Goal: Navigation & Orientation: Find specific page/section

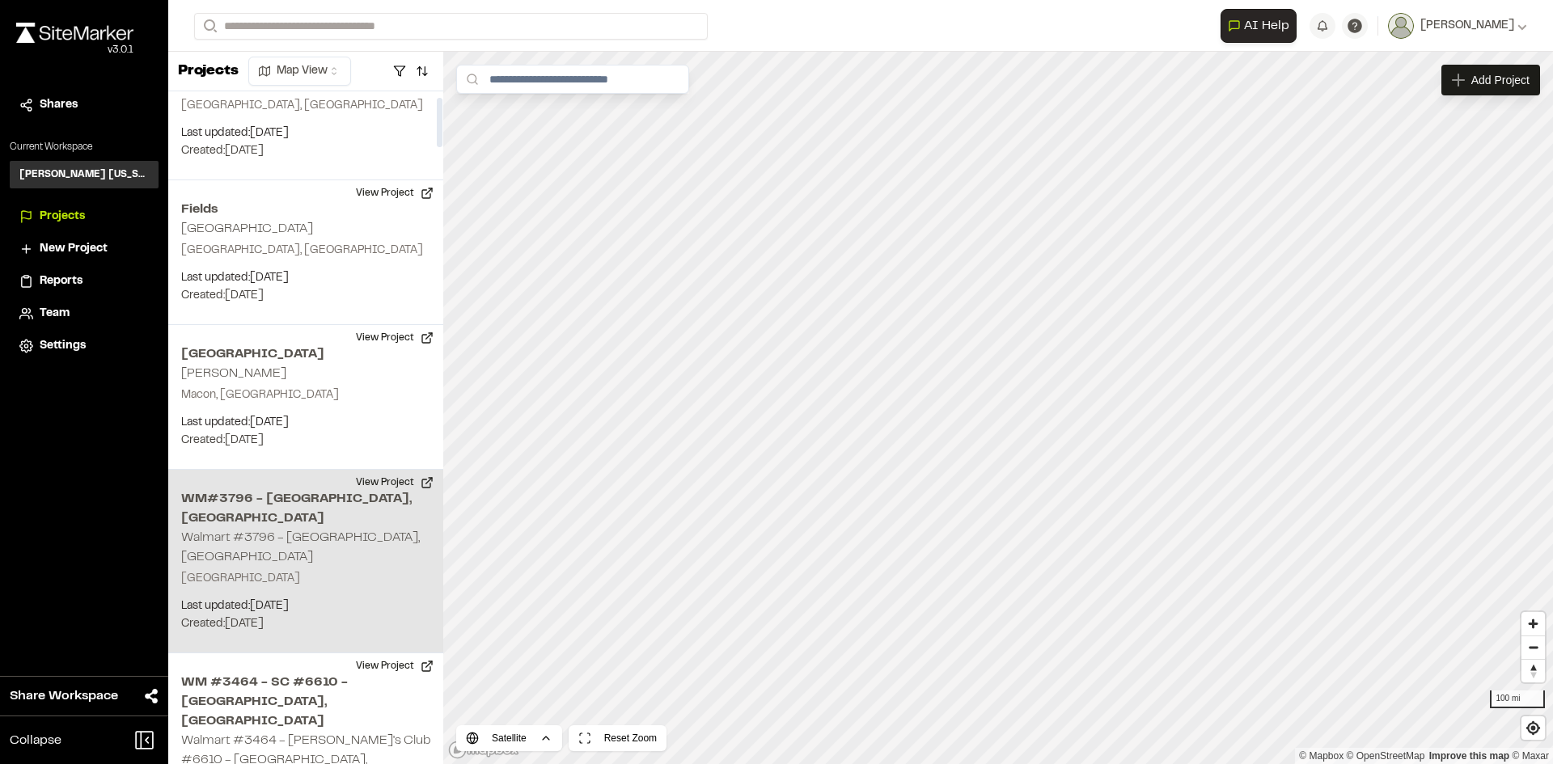
scroll to position [81, 0]
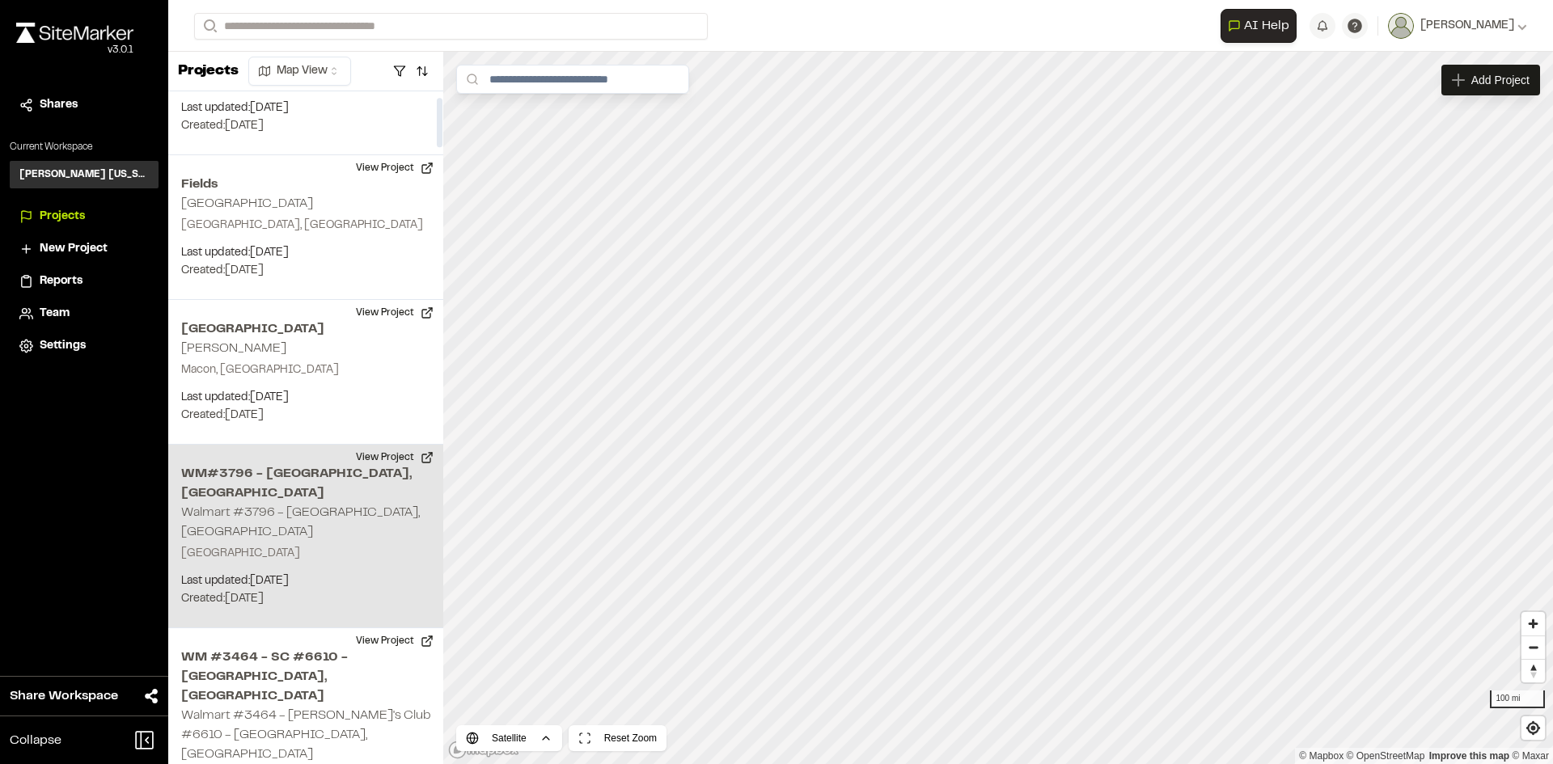
click at [366, 490] on div "WM#3796 - [GEOGRAPHIC_DATA], [GEOGRAPHIC_DATA] Walmart #3796 - [GEOGRAPHIC_DATA…" at bounding box center [305, 537] width 275 height 184
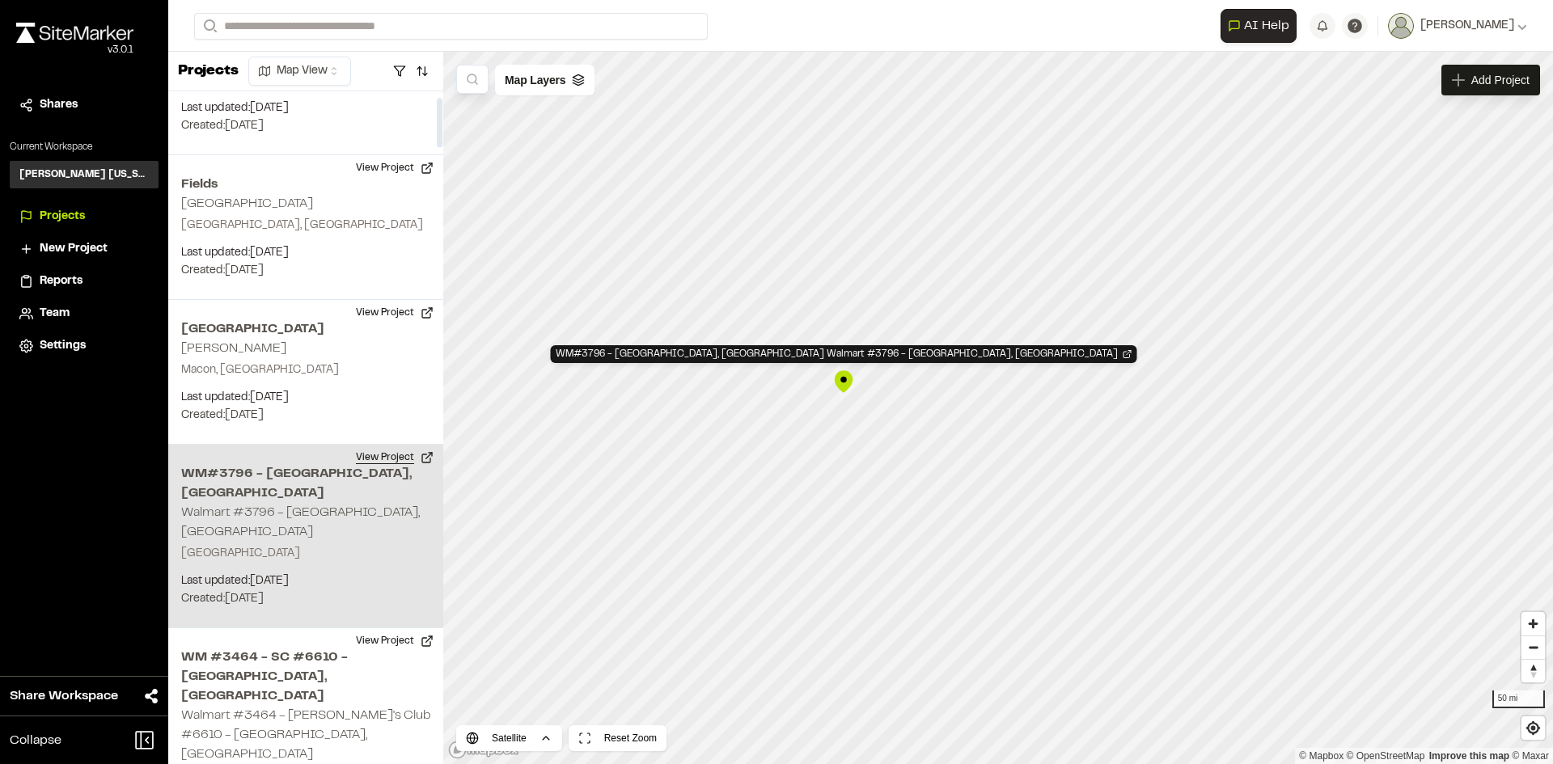
click at [399, 457] on button "View Project" at bounding box center [394, 458] width 97 height 26
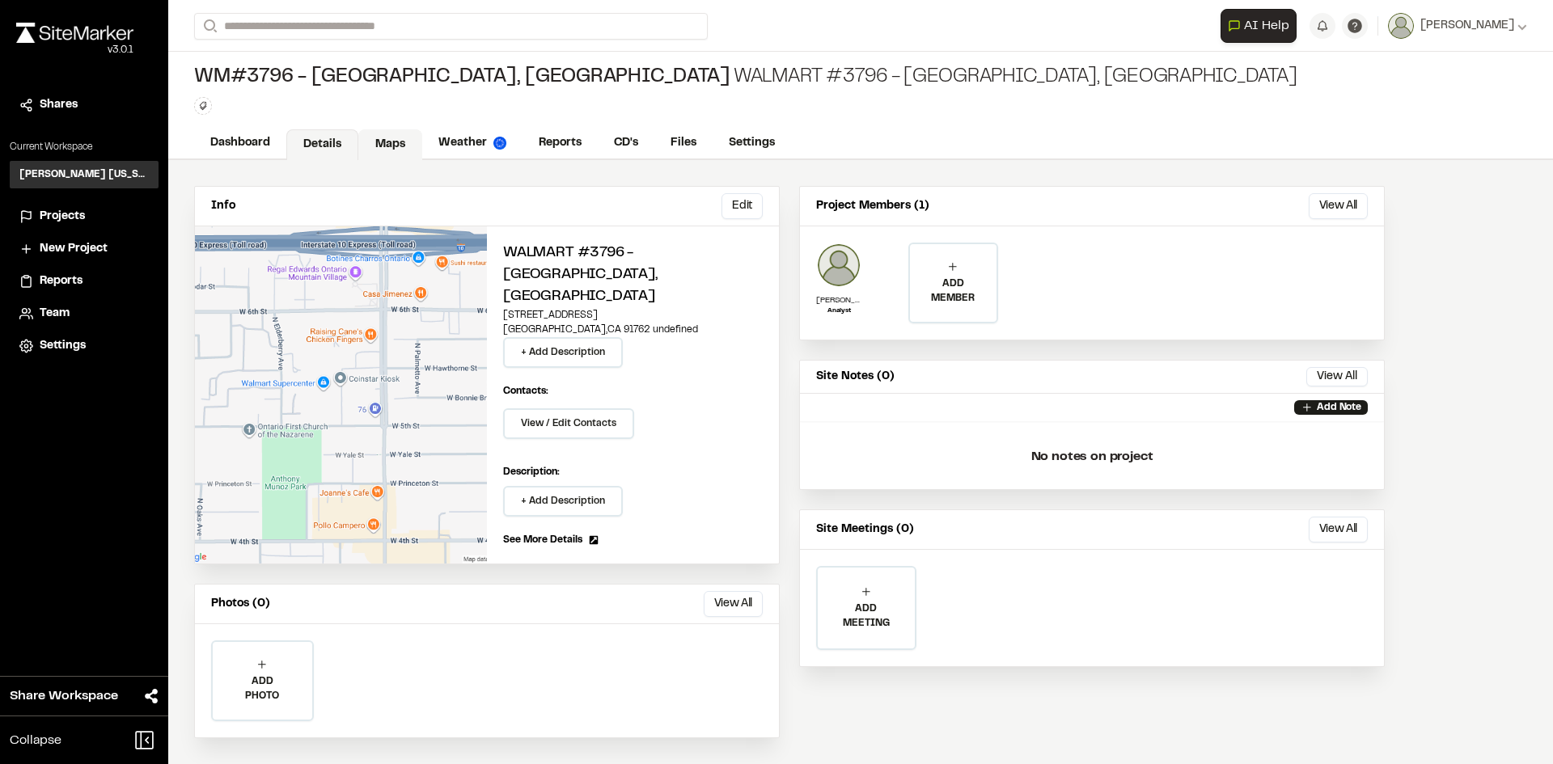
click at [396, 137] on link "Maps" at bounding box center [390, 144] width 64 height 31
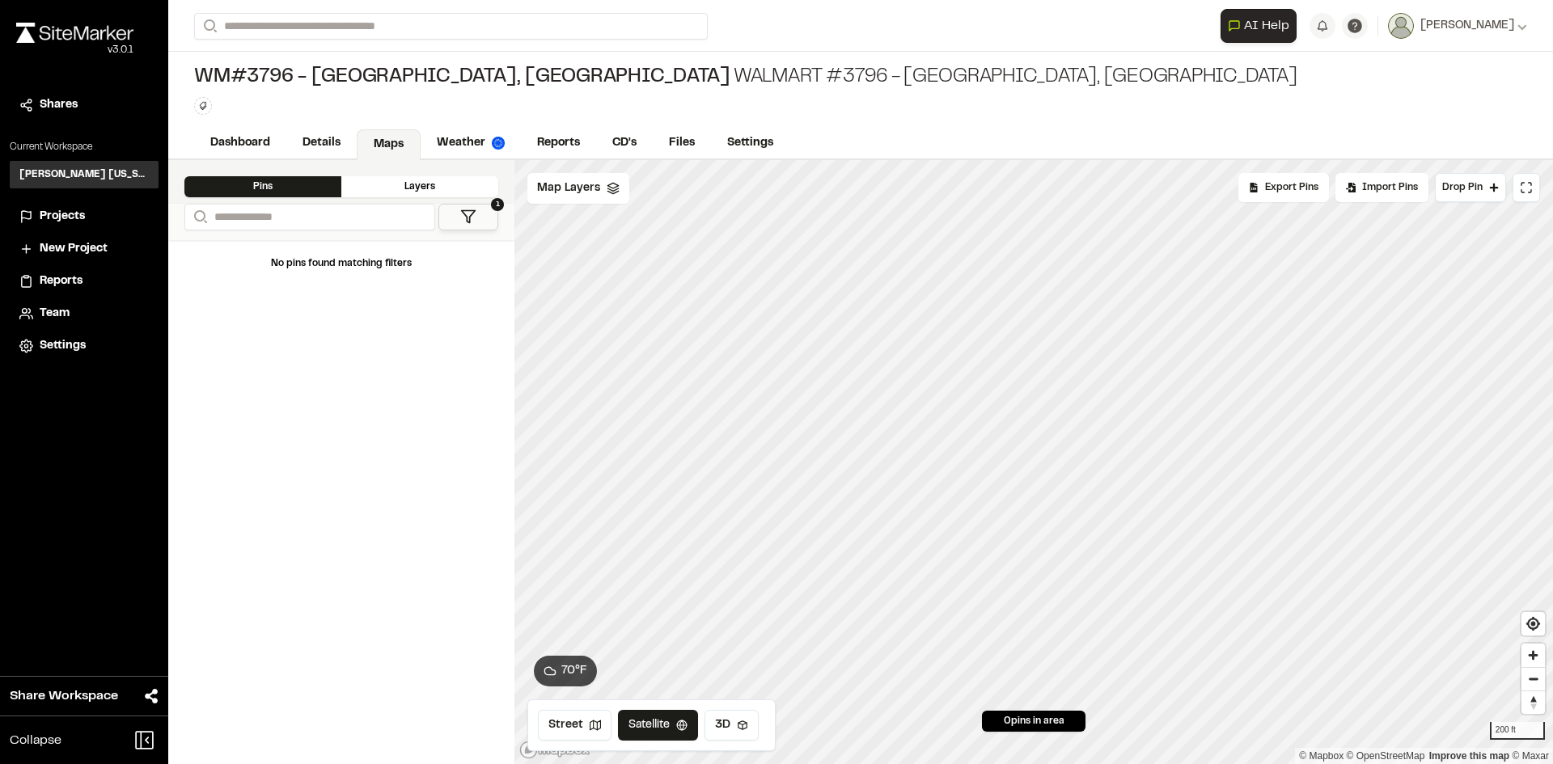
click at [78, 218] on span "Projects" at bounding box center [62, 217] width 45 height 18
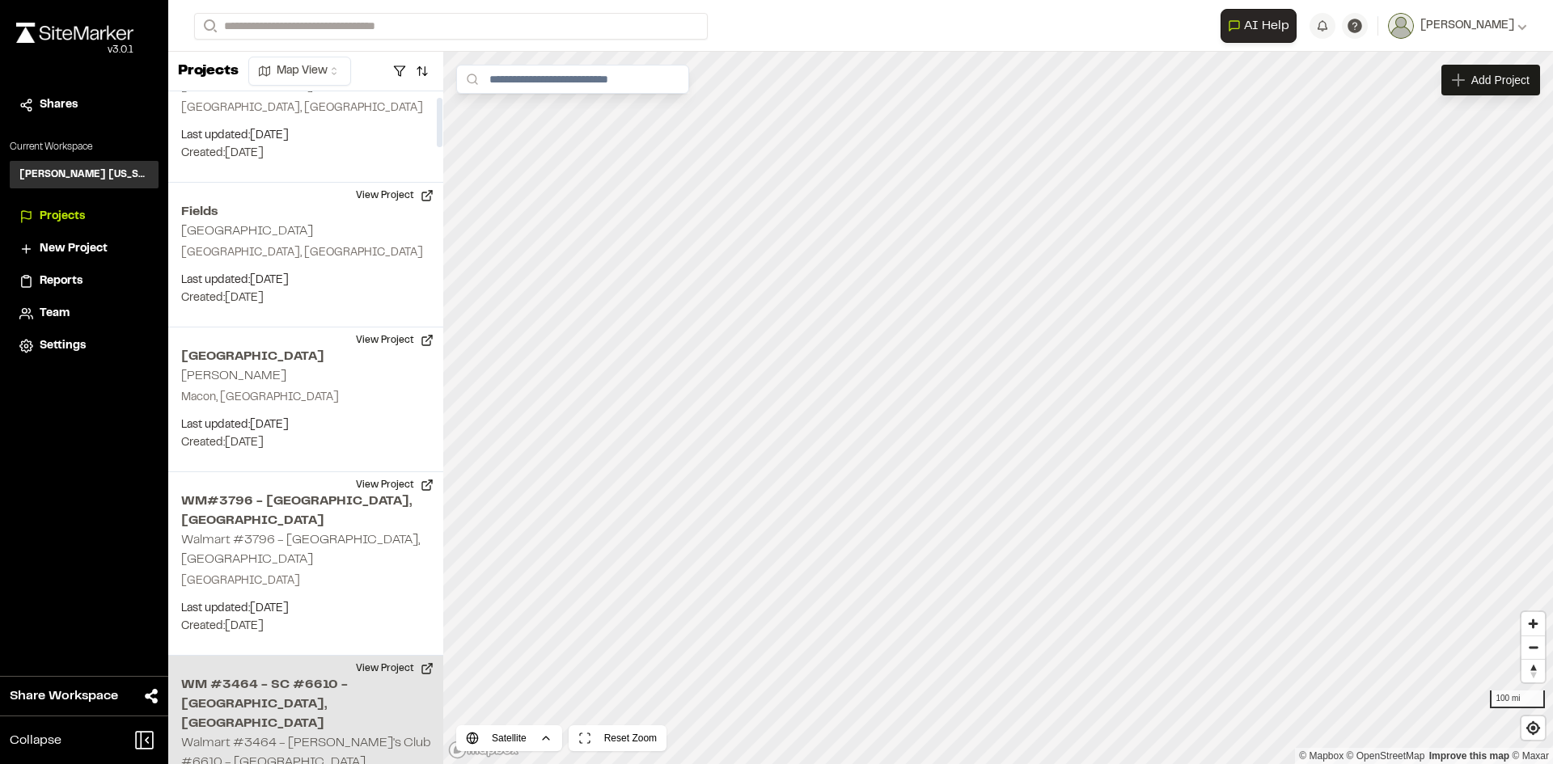
scroll to position [81, 0]
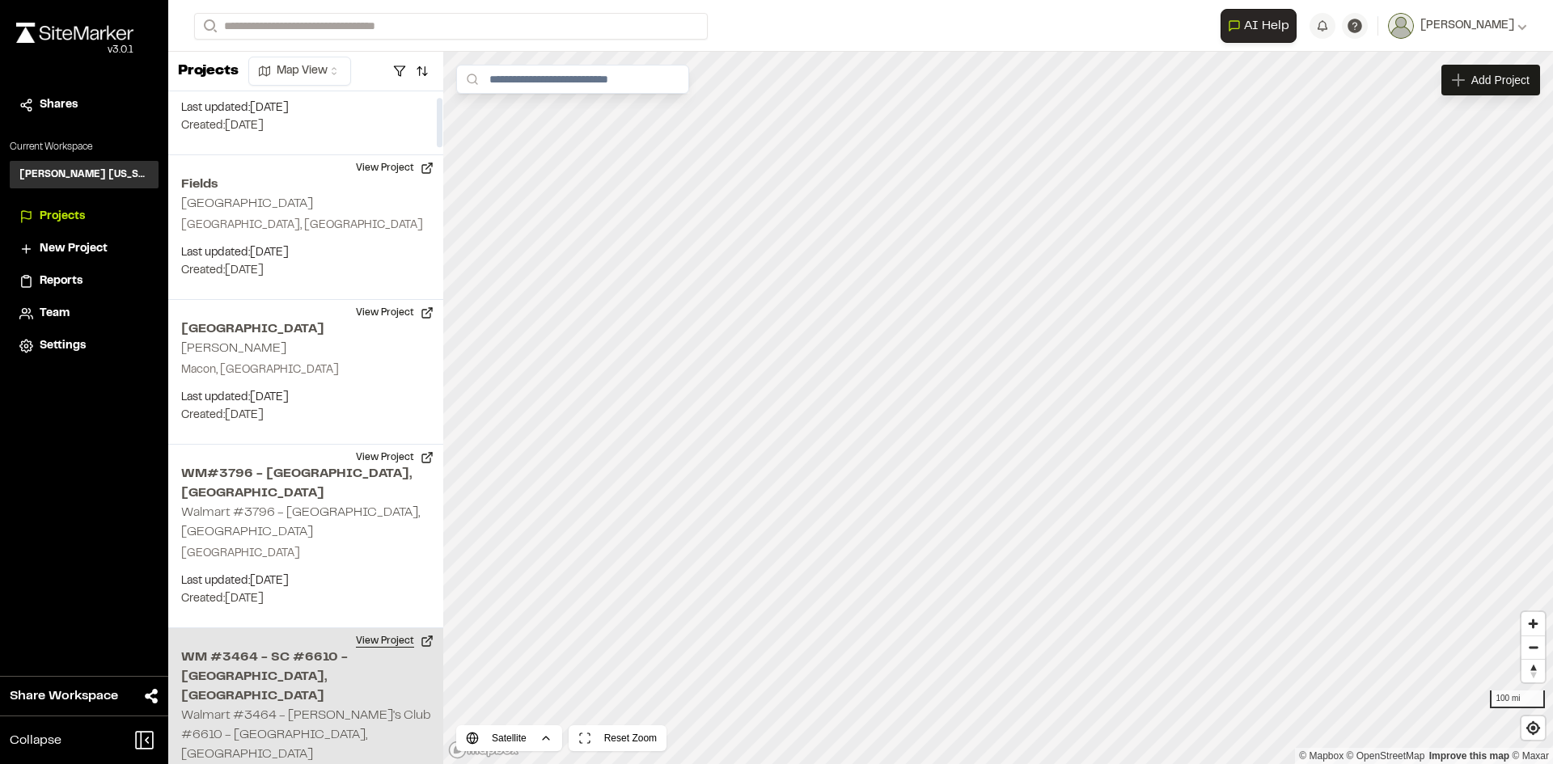
click at [387, 628] on button "View Project" at bounding box center [394, 641] width 97 height 26
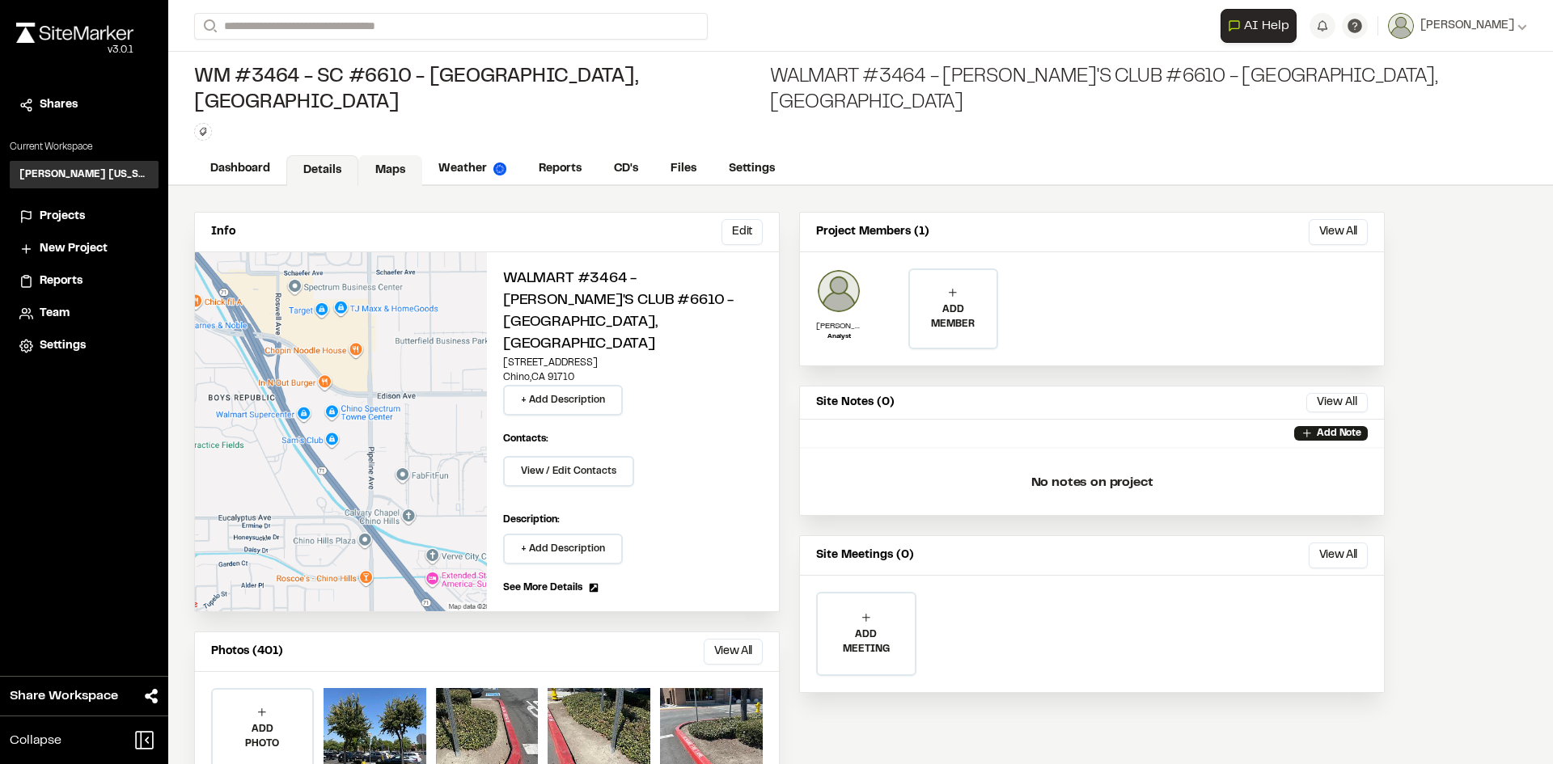
click at [401, 155] on link "Maps" at bounding box center [390, 170] width 64 height 31
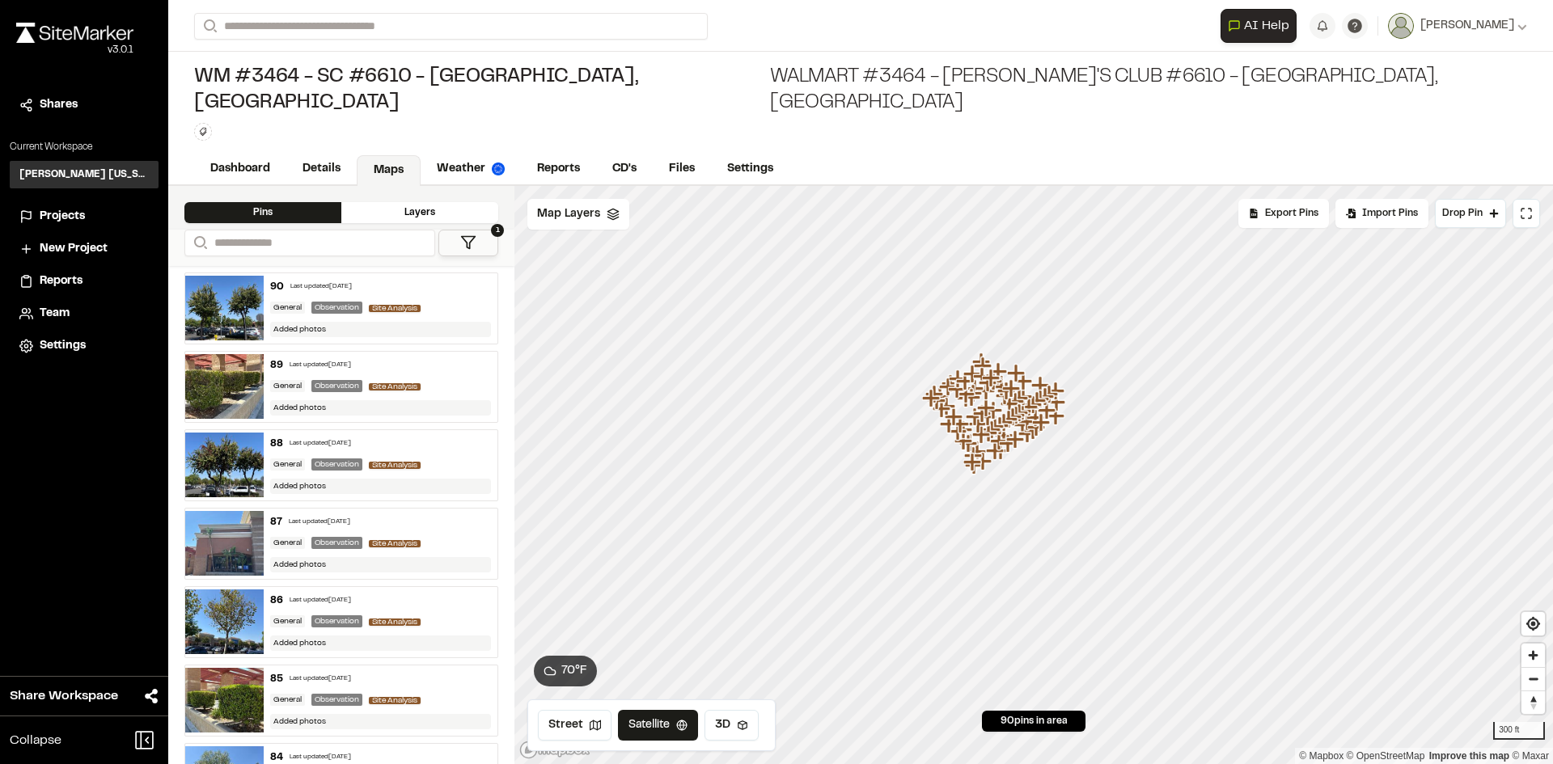
click at [471, 230] on button "1" at bounding box center [468, 243] width 60 height 27
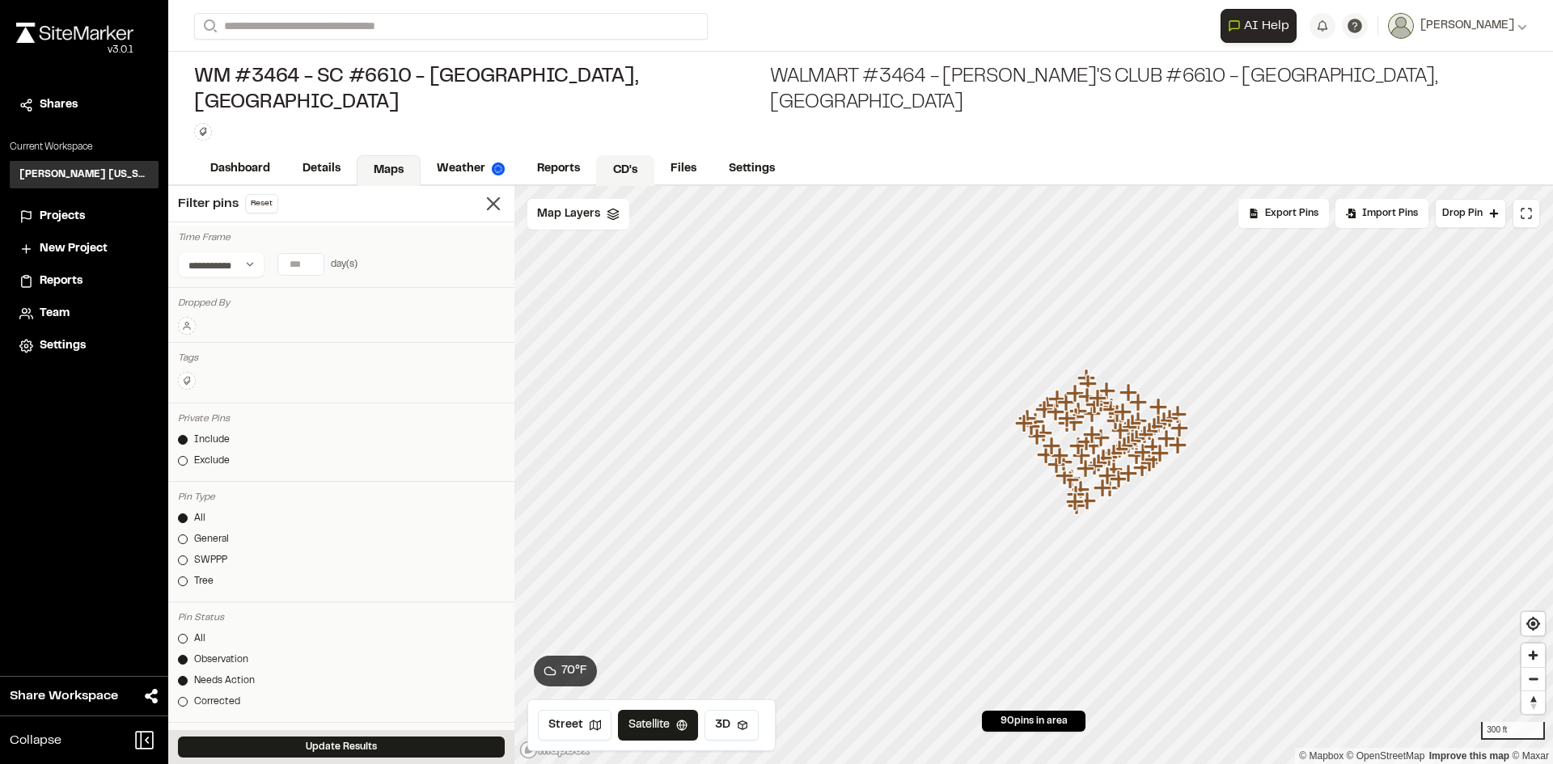
click at [624, 155] on link "CD's" at bounding box center [625, 170] width 58 height 31
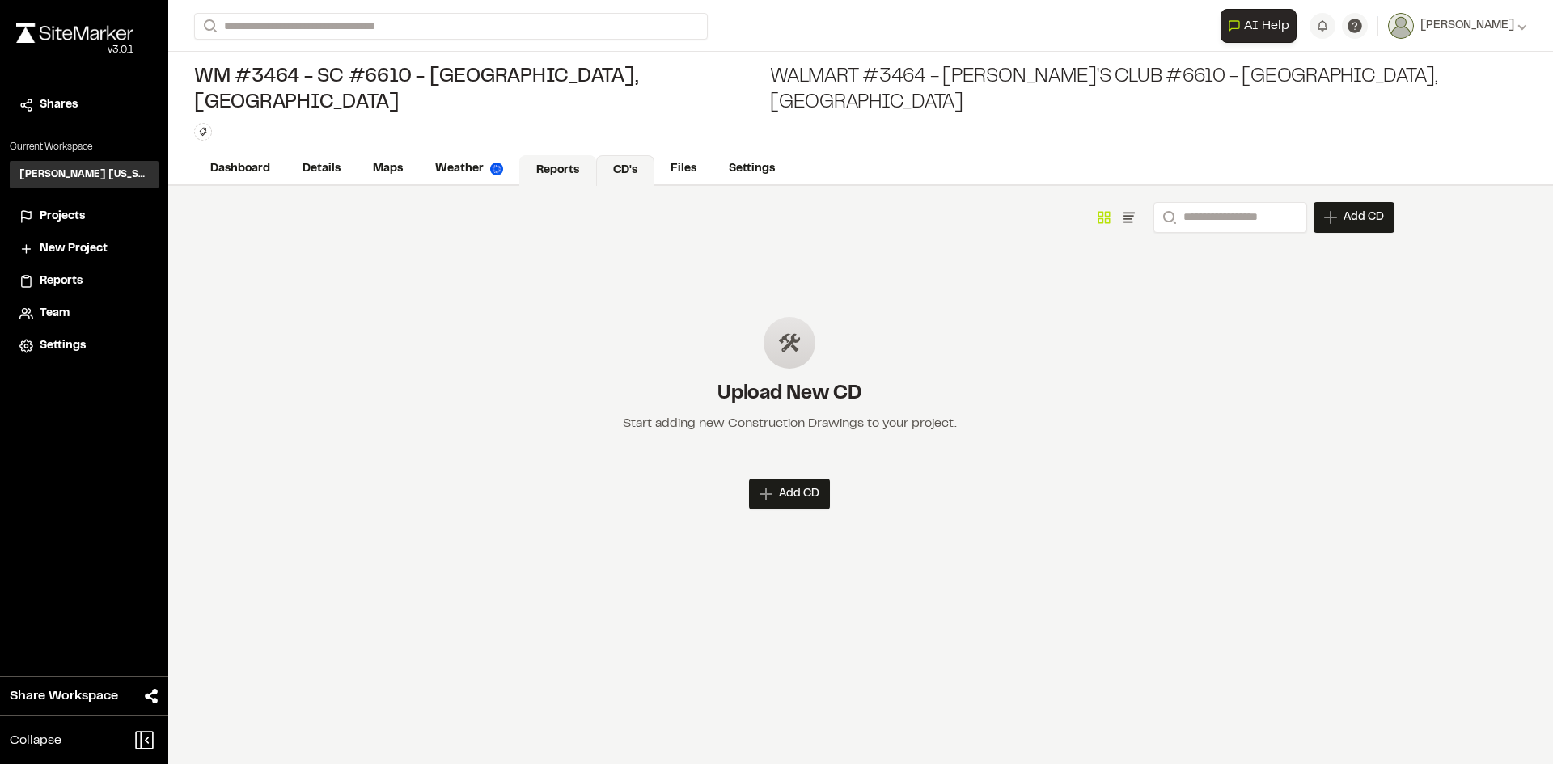
click at [561, 155] on link "Reports" at bounding box center [557, 170] width 77 height 31
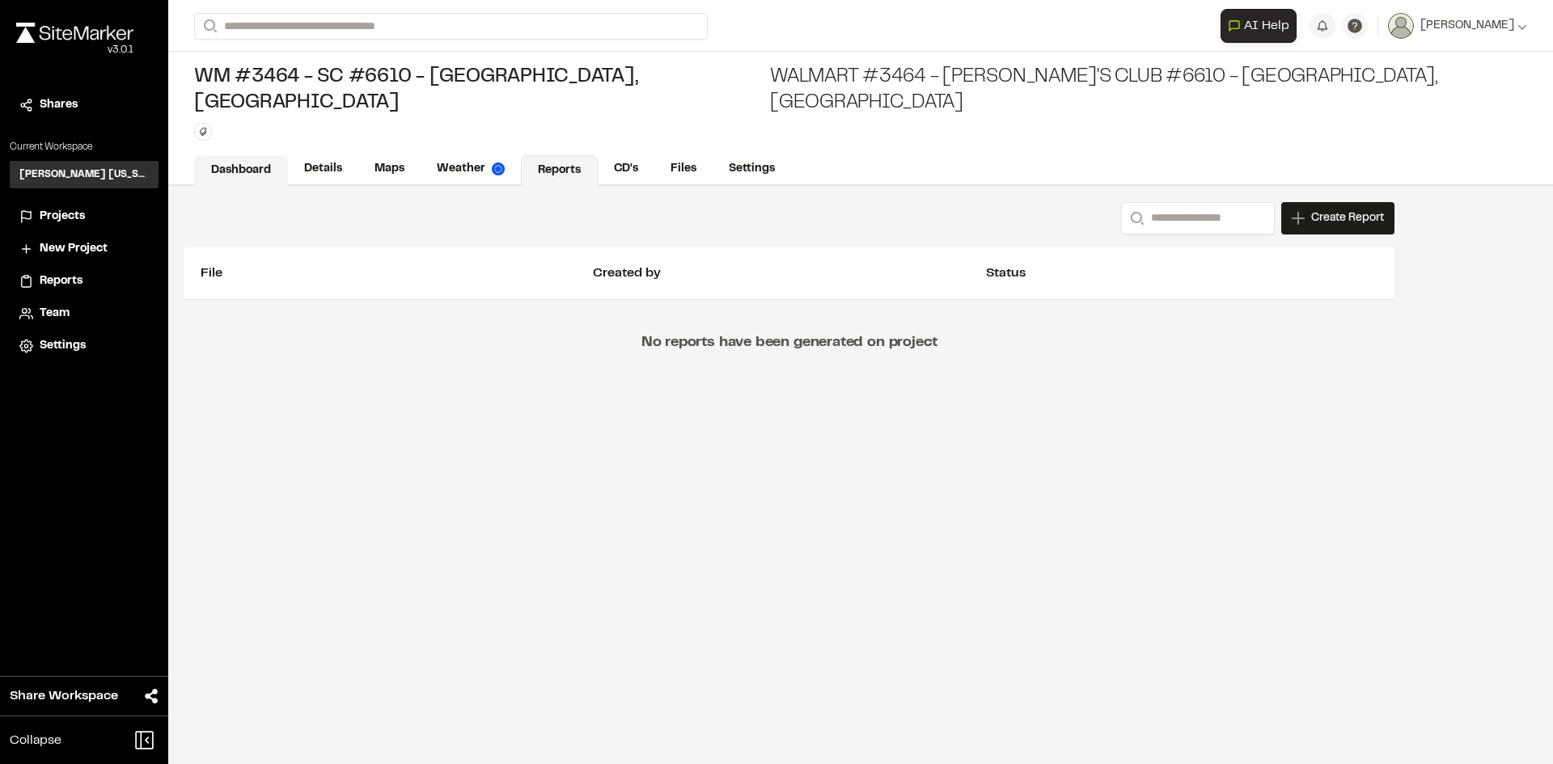
click at [258, 155] on link "Dashboard" at bounding box center [241, 170] width 94 height 31
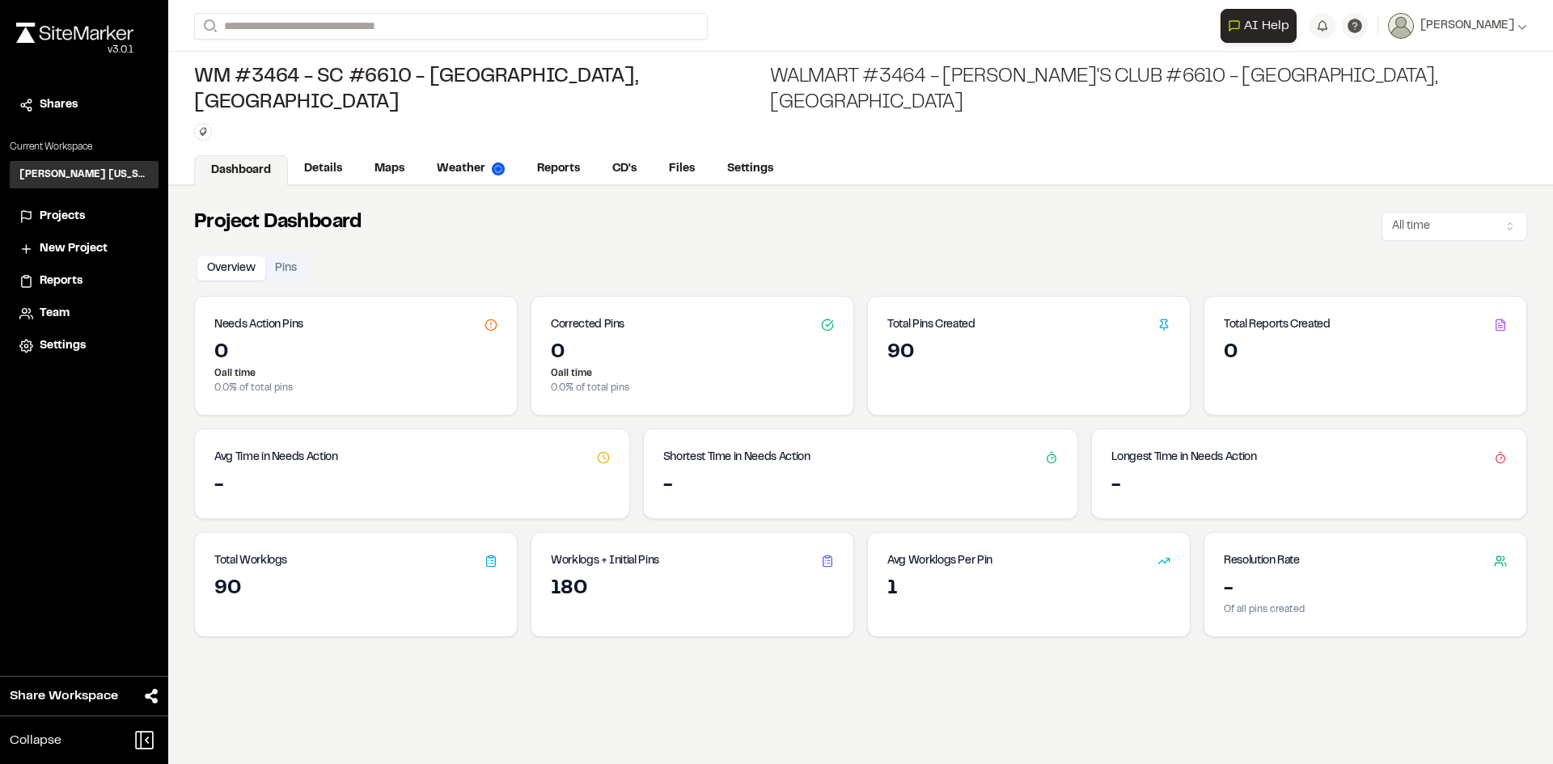
click at [825, 555] on icon at bounding box center [827, 561] width 13 height 13
click at [634, 552] on h3 "Worklogs + Initial Pins" at bounding box center [605, 561] width 108 height 18
click at [630, 552] on h3 "Worklogs + Initial Pins" at bounding box center [605, 561] width 108 height 18
click at [628, 552] on h3 "Worklogs + Initial Pins" at bounding box center [605, 561] width 108 height 18
click at [552, 577] on div "180" at bounding box center [692, 590] width 283 height 26
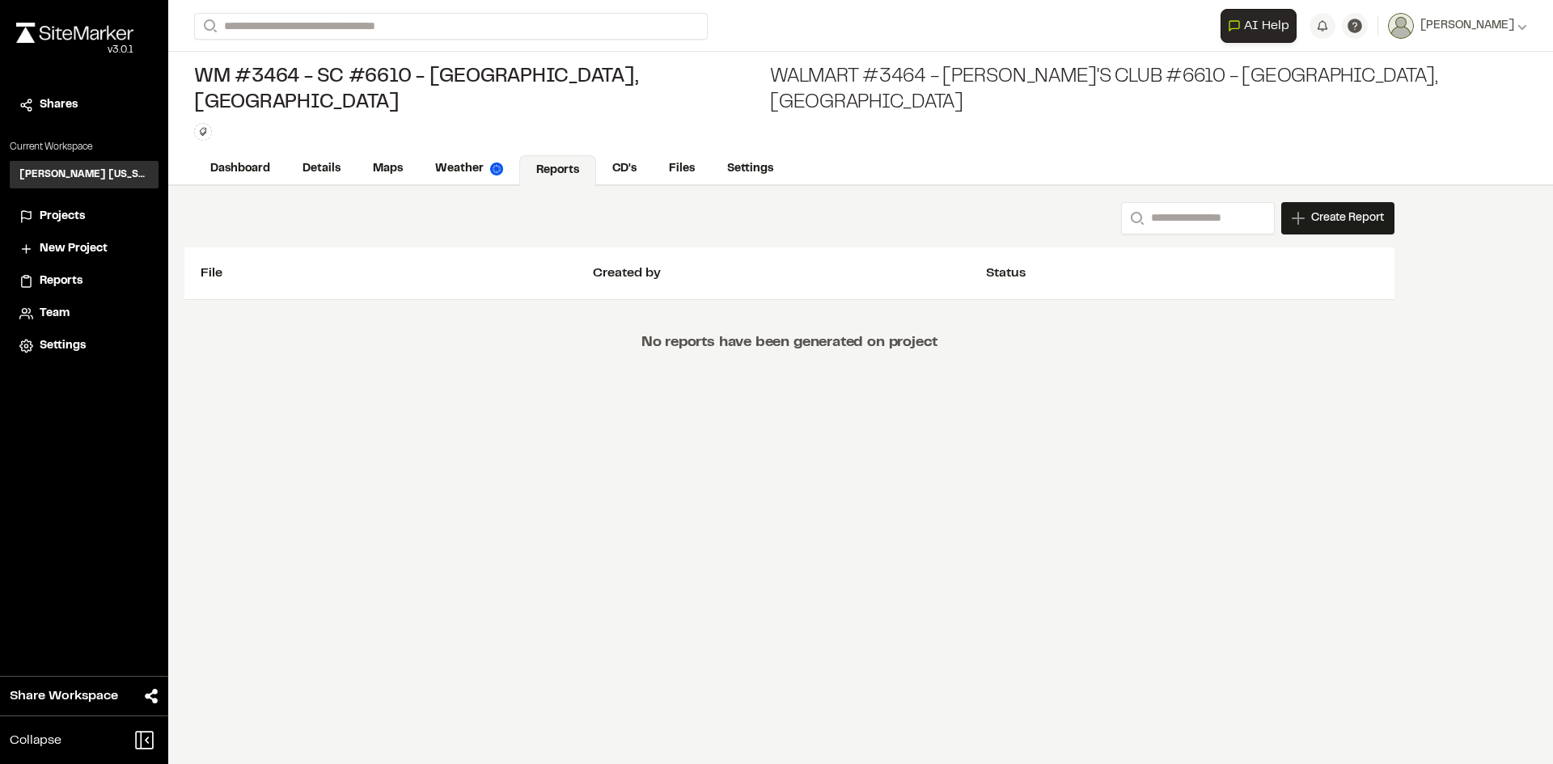
click at [70, 218] on span "Projects" at bounding box center [62, 217] width 45 height 18
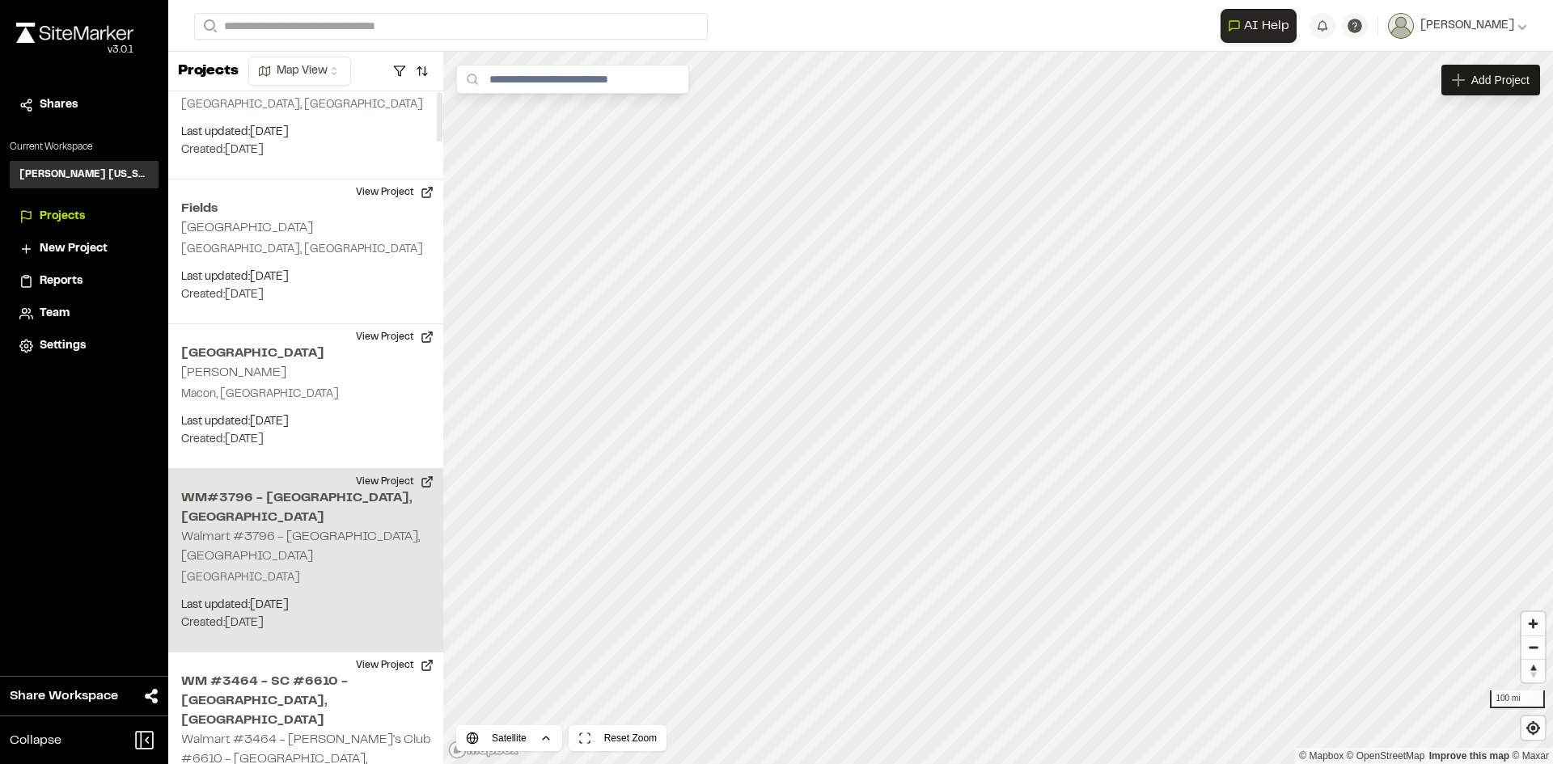
scroll to position [81, 0]
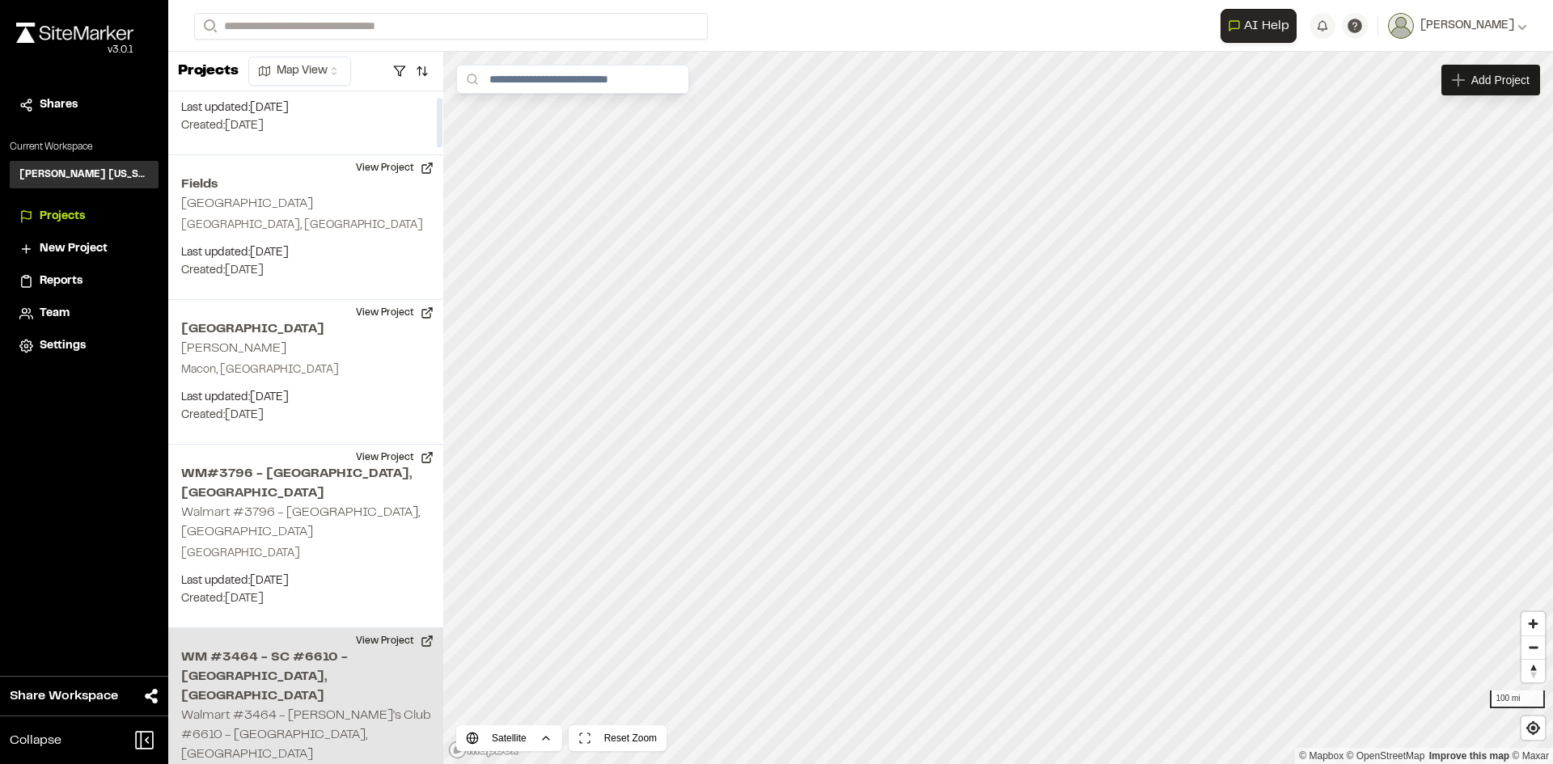
click at [303, 648] on h2 "WM #3464 - SC #6610 - [GEOGRAPHIC_DATA], [GEOGRAPHIC_DATA]" at bounding box center [305, 677] width 249 height 58
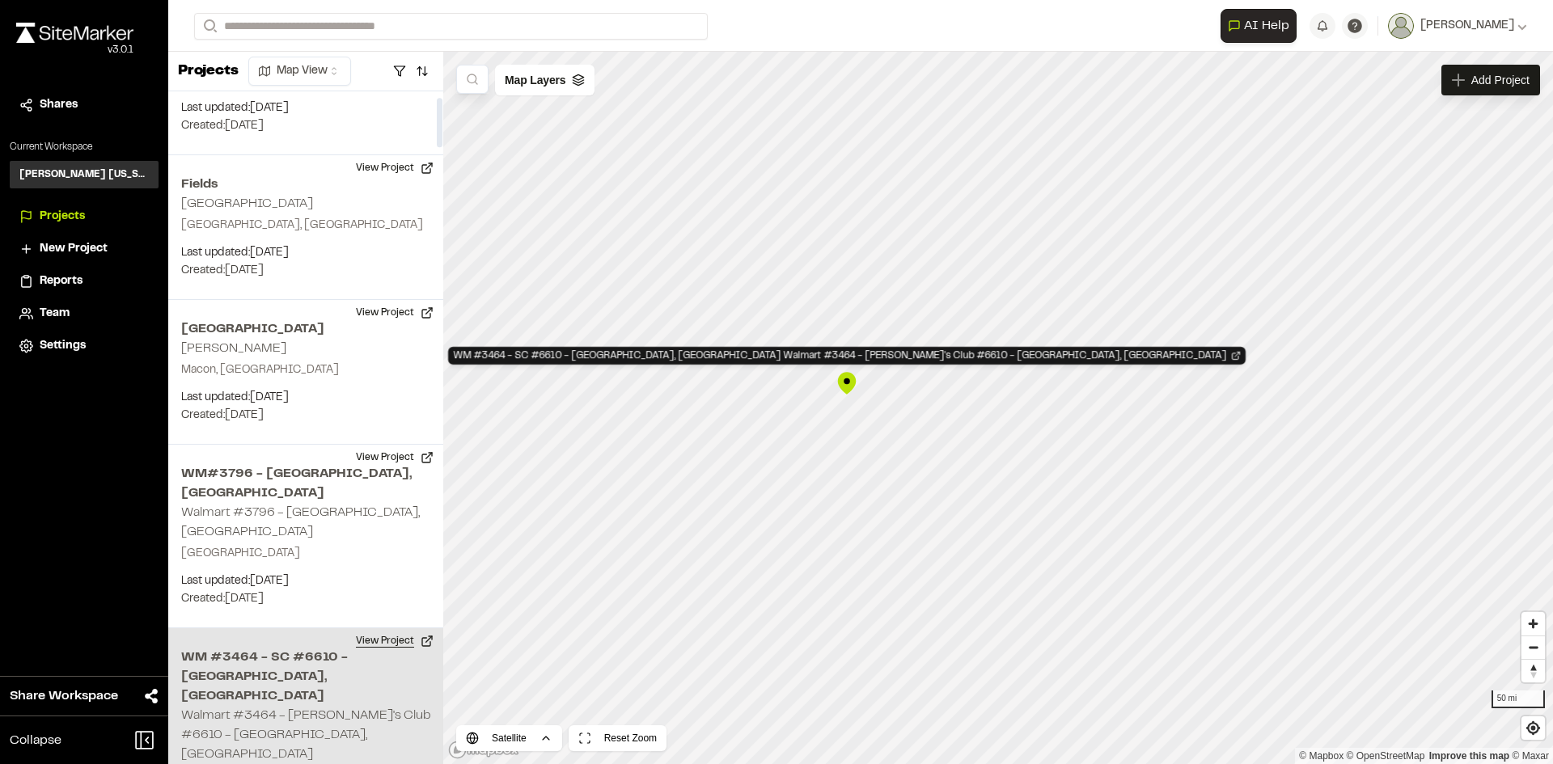
click at [394, 628] on button "View Project" at bounding box center [394, 641] width 97 height 26
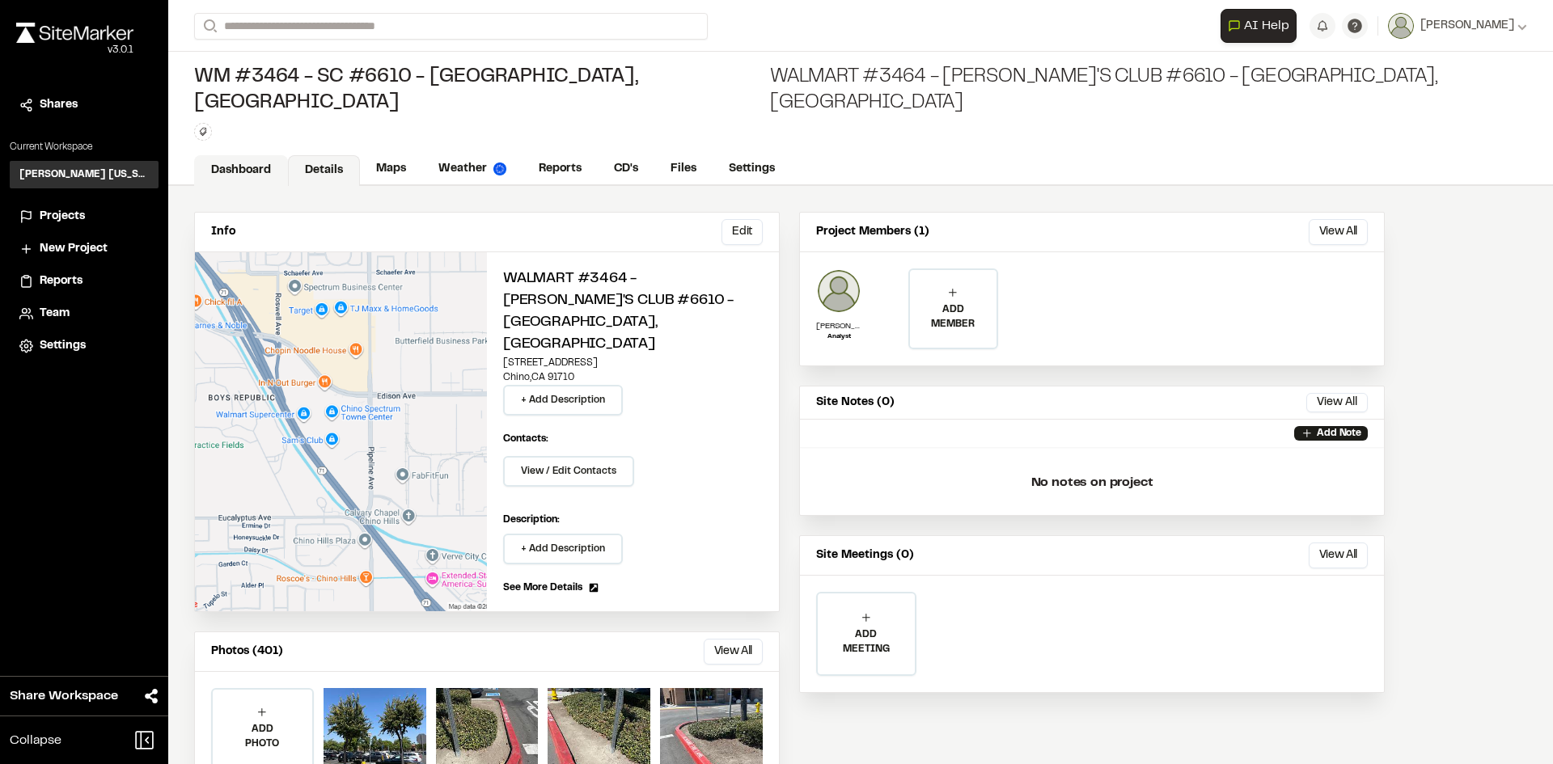
click at [221, 155] on link "Dashboard" at bounding box center [241, 170] width 94 height 31
click at [73, 209] on span "Projects" at bounding box center [62, 217] width 45 height 18
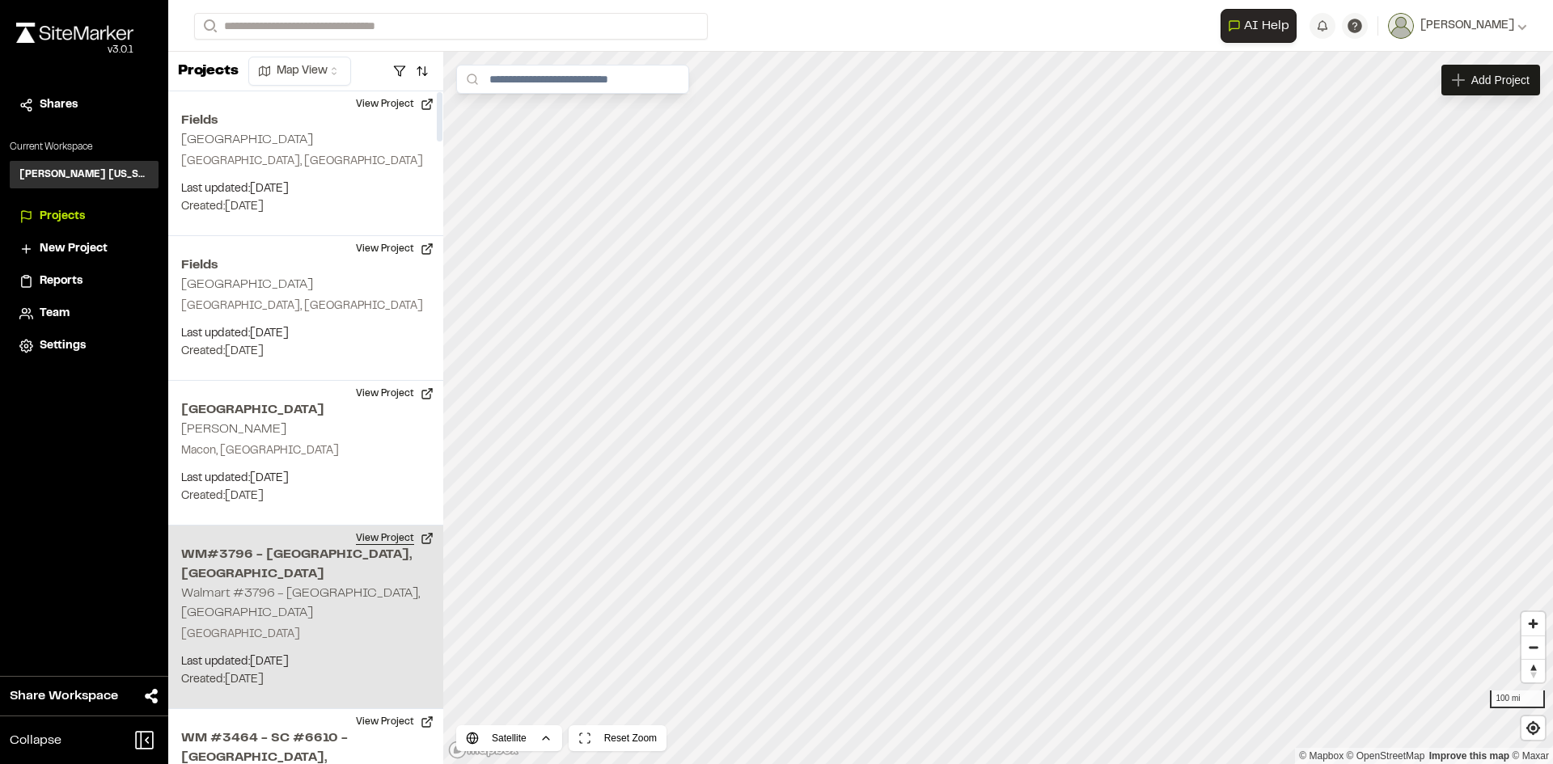
click at [366, 531] on button "View Project" at bounding box center [394, 539] width 97 height 26
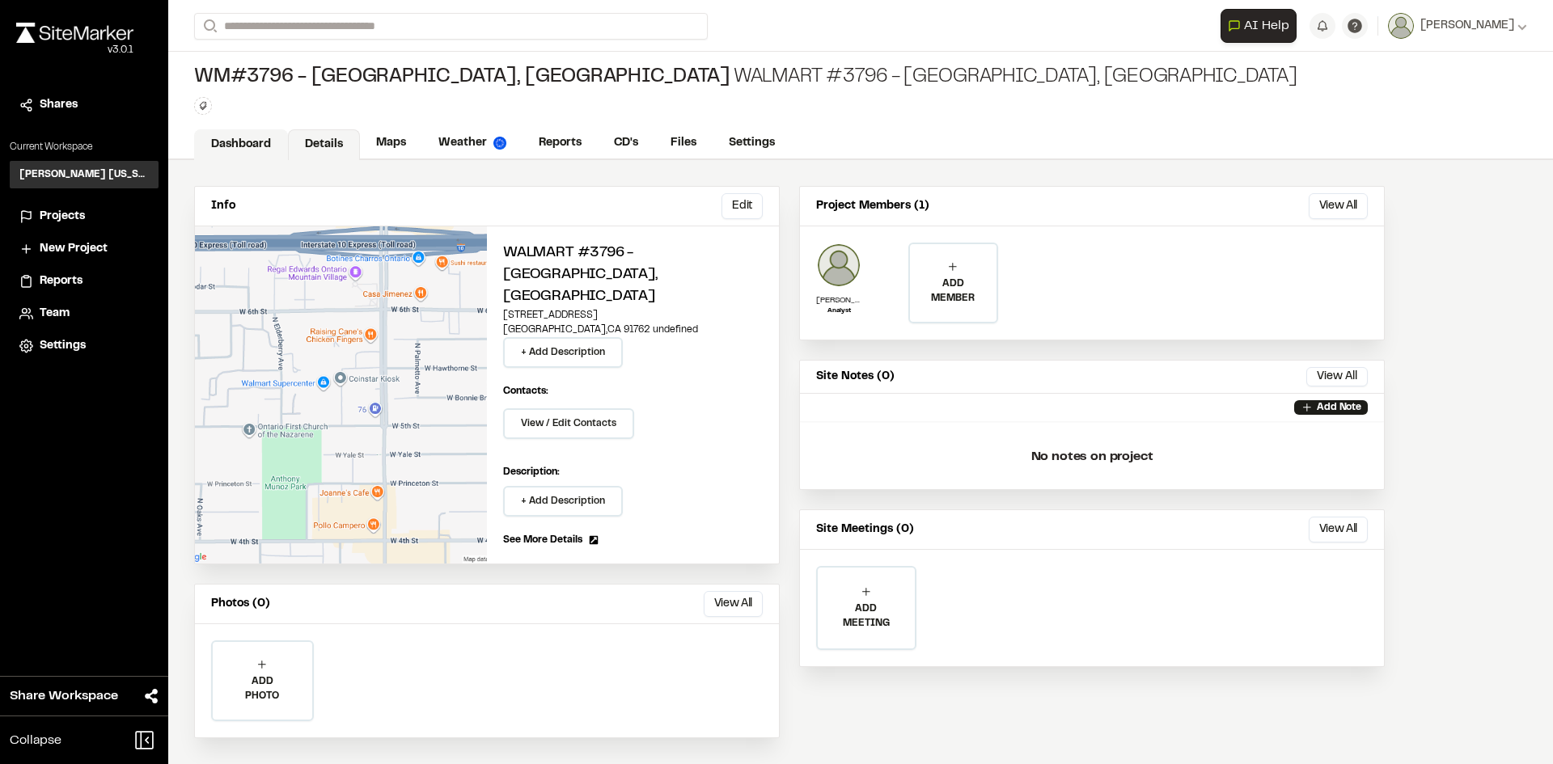
click at [230, 129] on link "Dashboard" at bounding box center [241, 144] width 94 height 31
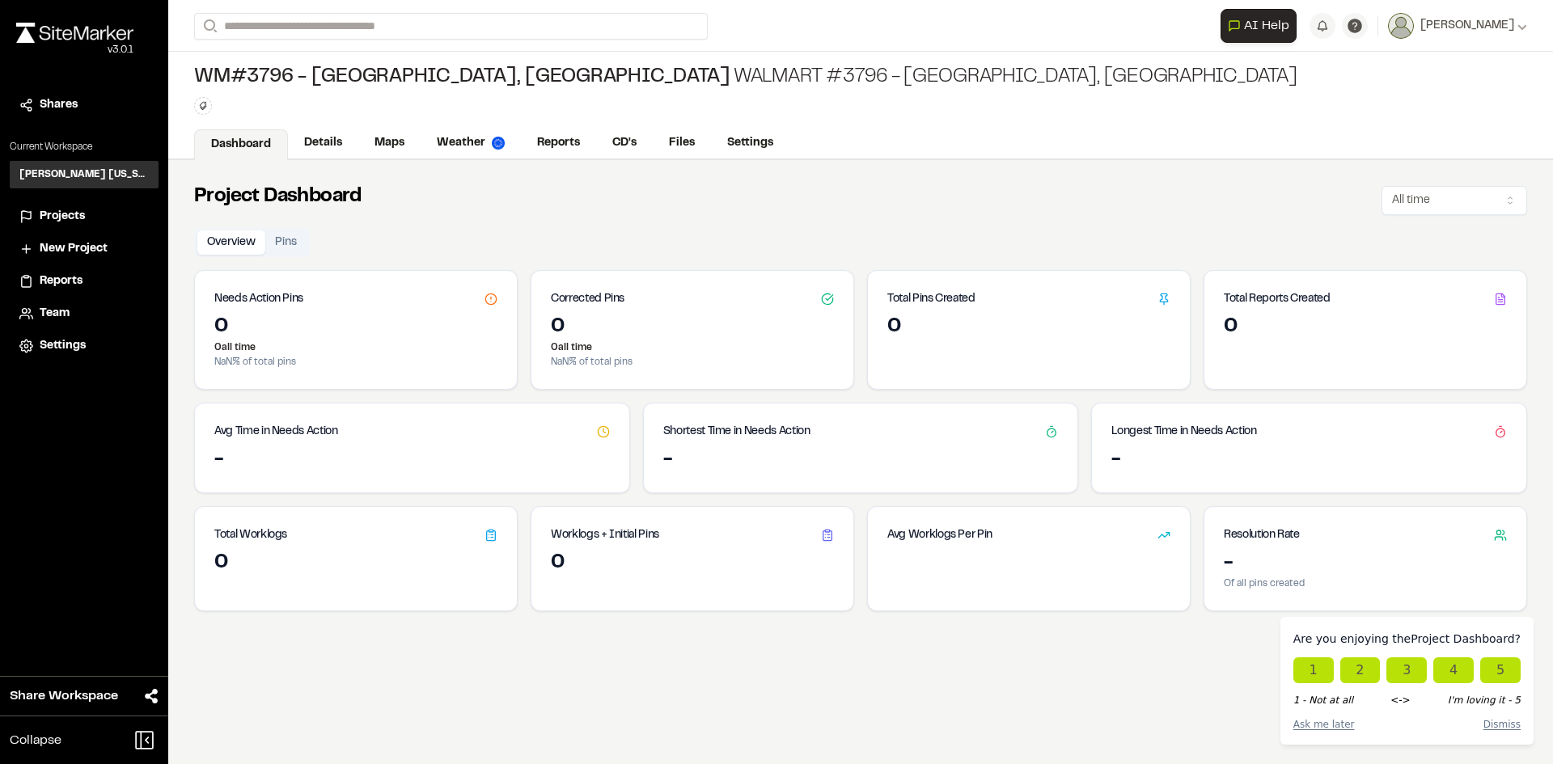
click at [824, 539] on icon at bounding box center [827, 535] width 13 height 13
drag, startPoint x: 1027, startPoint y: 535, endPoint x: 996, endPoint y: 530, distance: 31.9
click at [996, 530] on div "Avg Worklogs Per Pin" at bounding box center [1029, 529] width 322 height 44
click at [987, 530] on div "Avg Worklogs Per Pin" at bounding box center [1029, 529] width 322 height 44
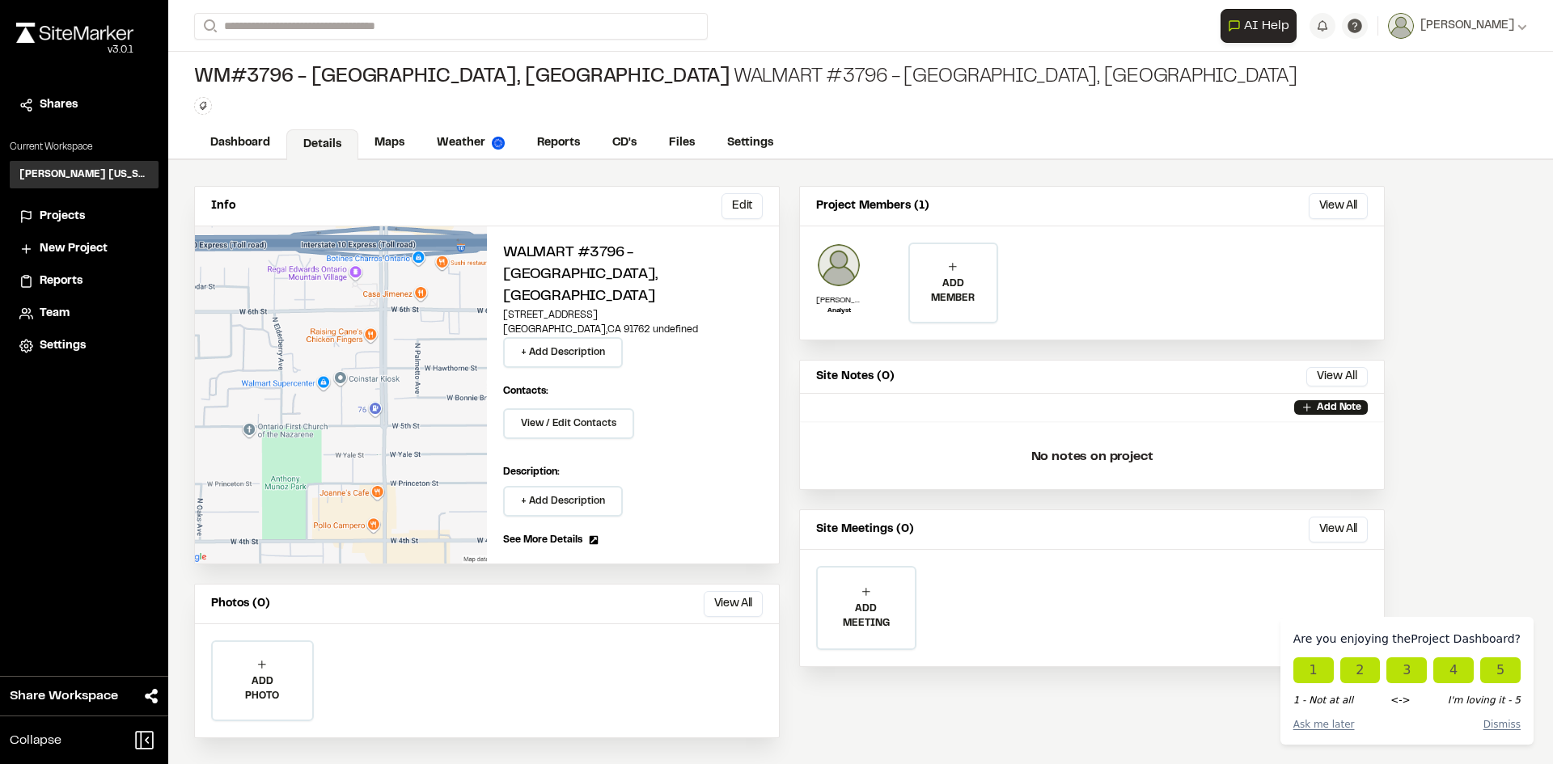
click at [60, 213] on span "Projects" at bounding box center [62, 217] width 45 height 18
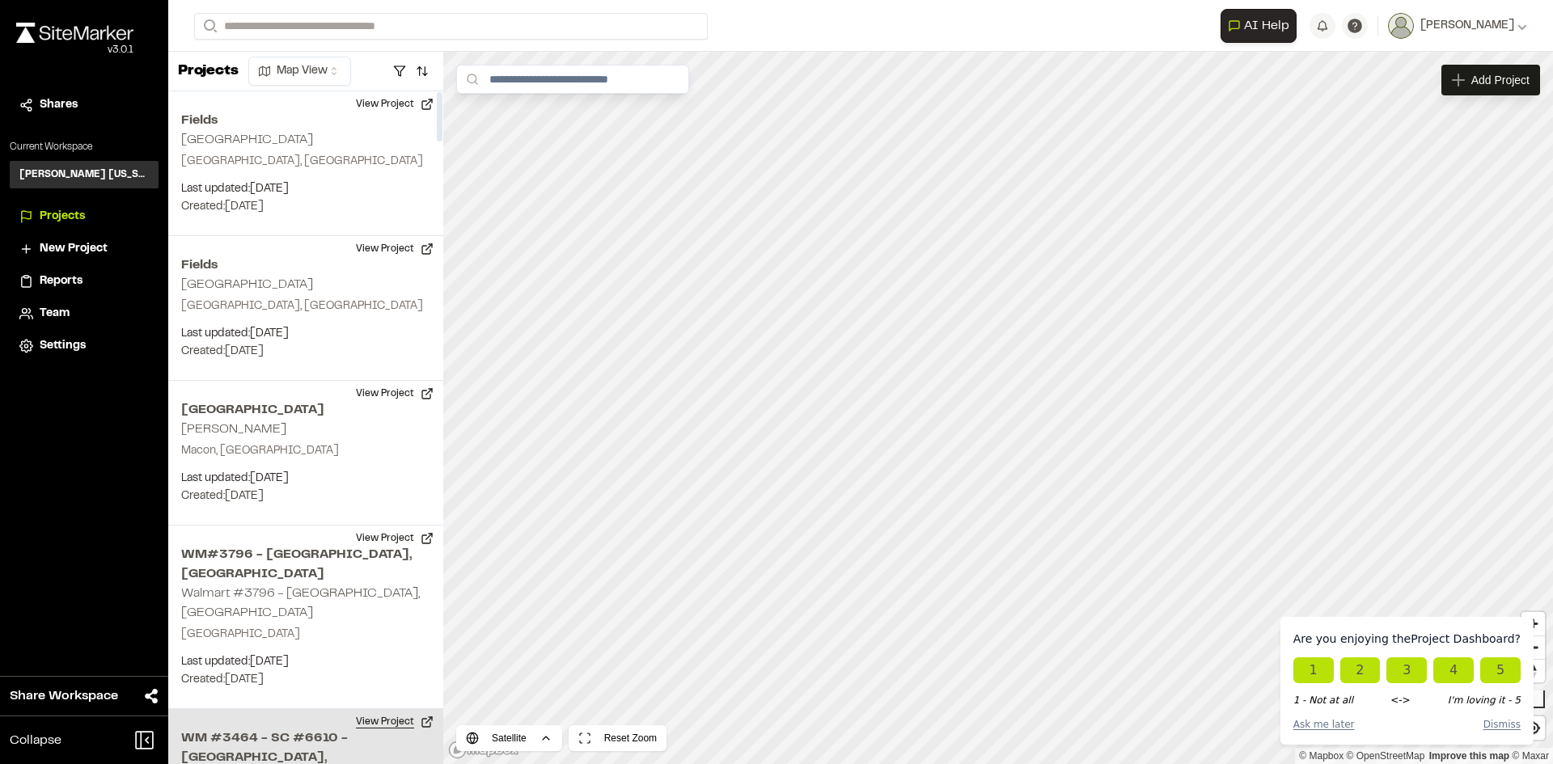
click at [368, 709] on button "View Project" at bounding box center [394, 722] width 97 height 26
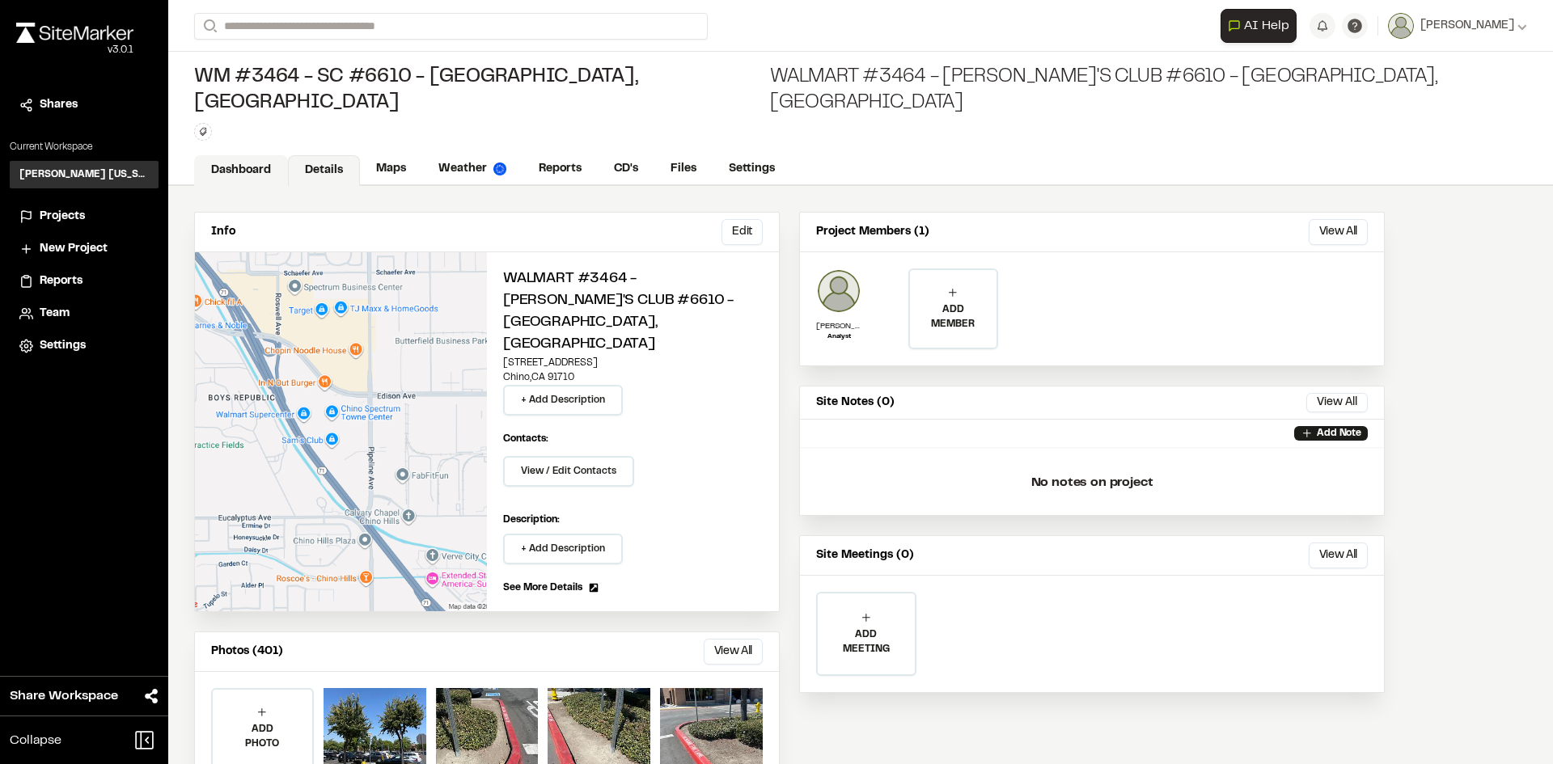
click at [265, 155] on link "Dashboard" at bounding box center [241, 170] width 94 height 31
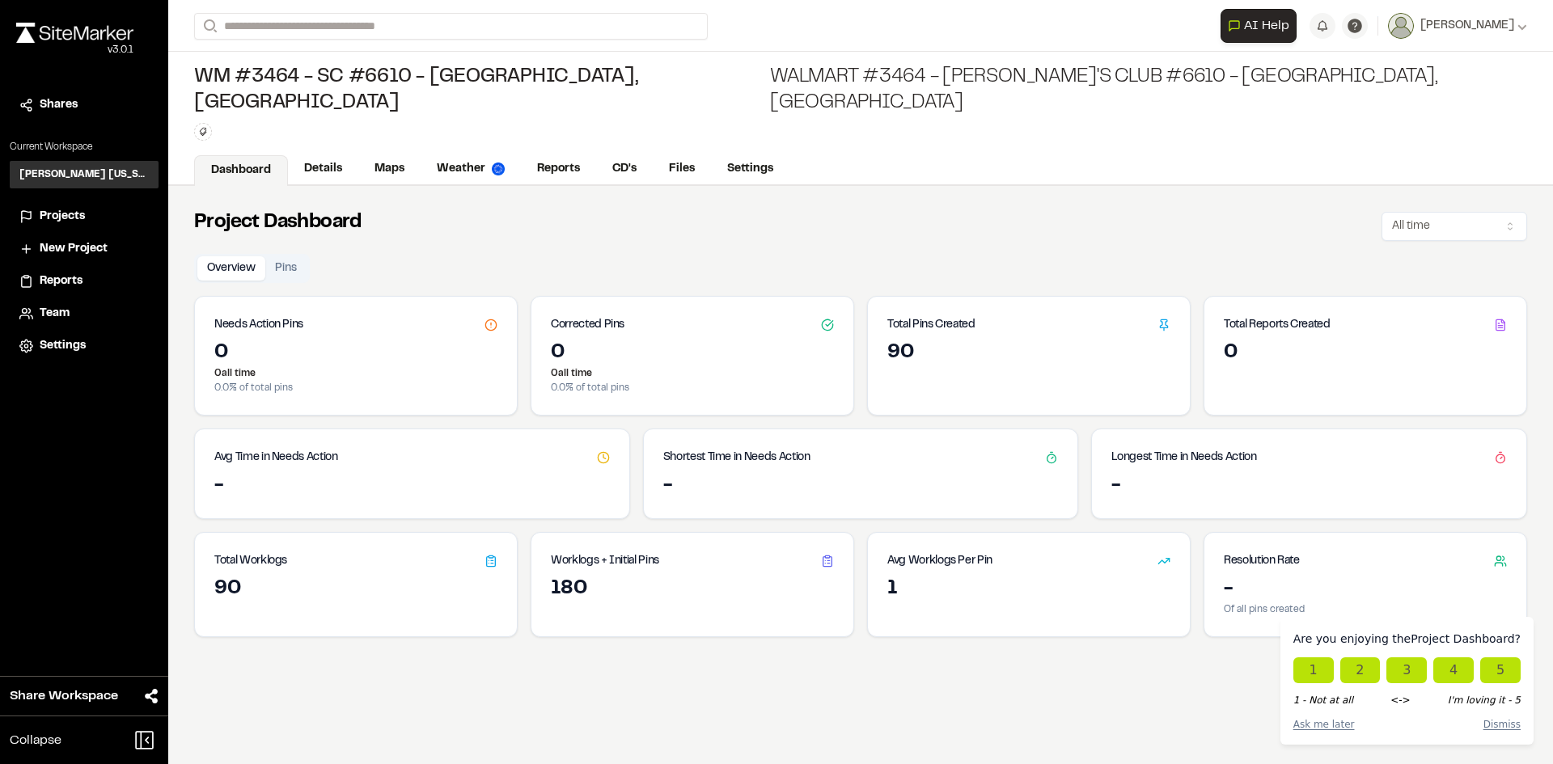
click at [822, 555] on icon at bounding box center [827, 561] width 13 height 13
click at [1504, 724] on button "Dismiss" at bounding box center [1501, 724] width 37 height 15
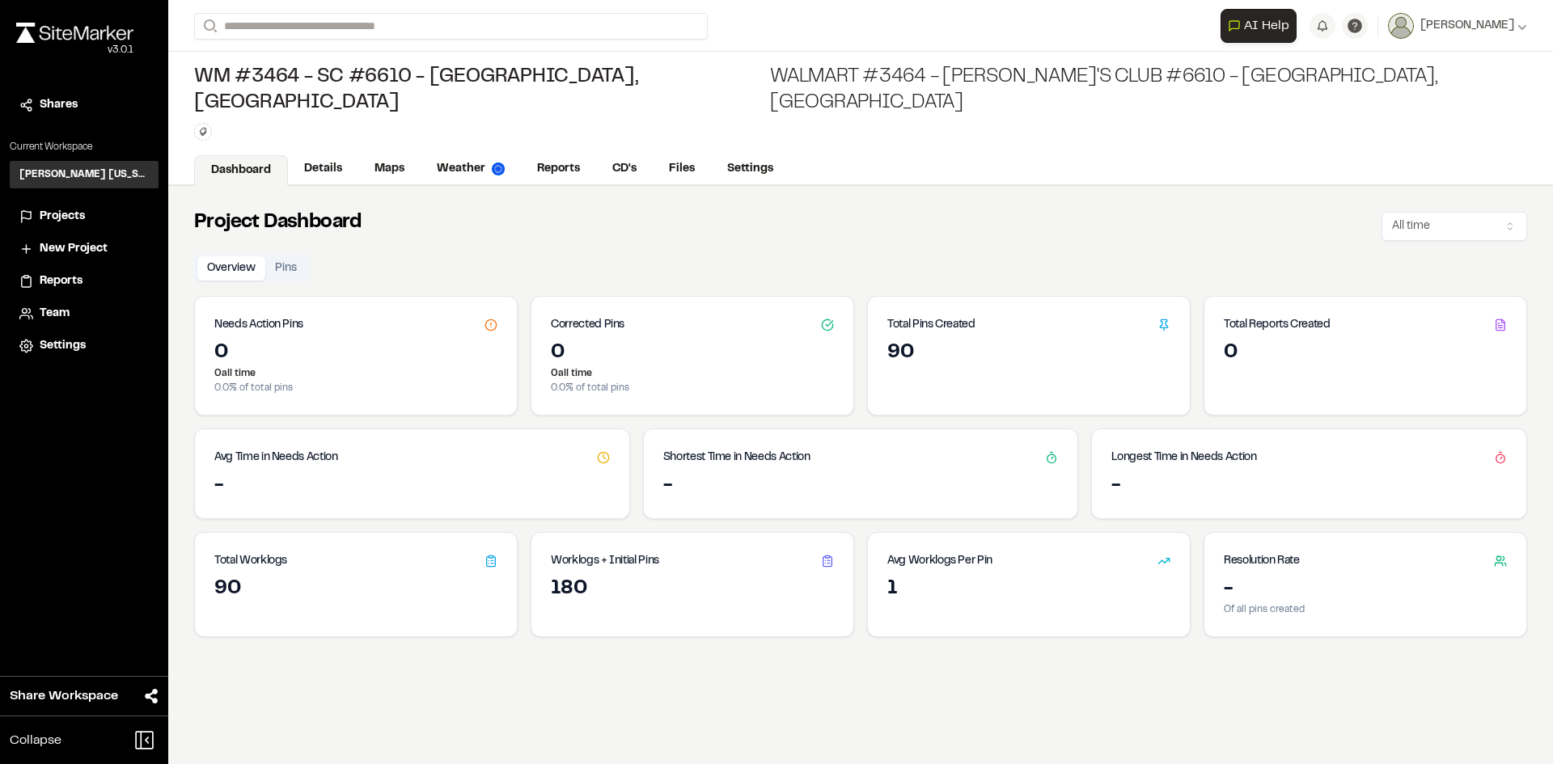
click at [1158, 558] on polyline at bounding box center [1163, 561] width 11 height 6
click at [285, 256] on button "Pins" at bounding box center [285, 268] width 41 height 24
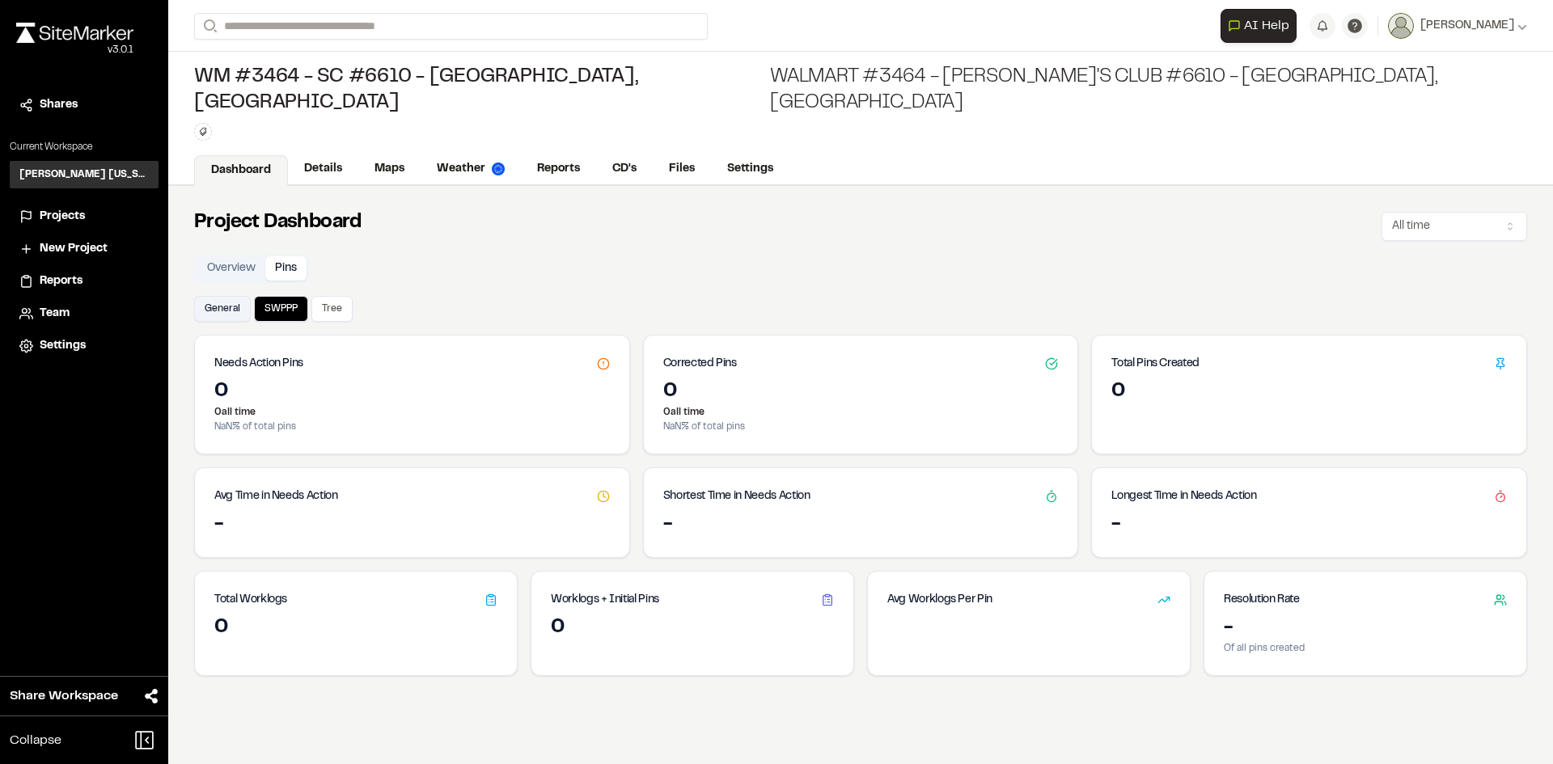
click at [243, 296] on button "General" at bounding box center [222, 309] width 57 height 26
click at [484, 594] on icon at bounding box center [490, 600] width 13 height 13
click at [821, 594] on icon at bounding box center [827, 600] width 13 height 13
click at [1406, 202] on html "**********" at bounding box center [776, 382] width 1553 height 764
